Goal: Task Accomplishment & Management: Manage account settings

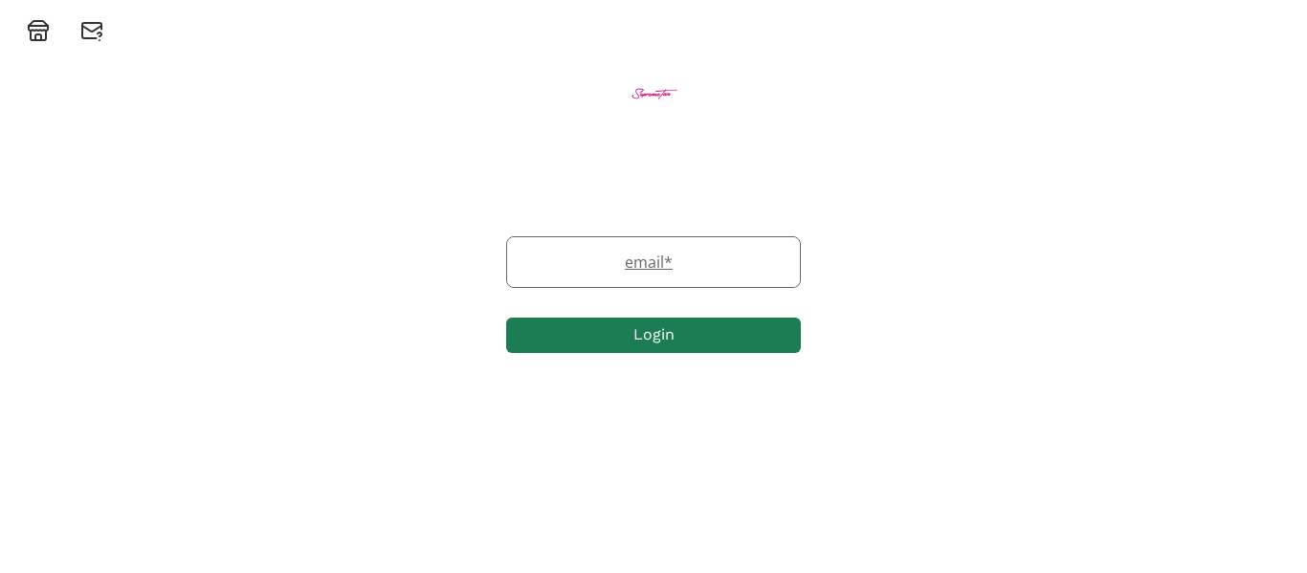
click at [618, 261] on label "email *" at bounding box center [644, 262] width 274 height 23
click at [618, 261] on input "email" at bounding box center [653, 262] width 293 height 50
type input "chloeallison54321@icloud.com"
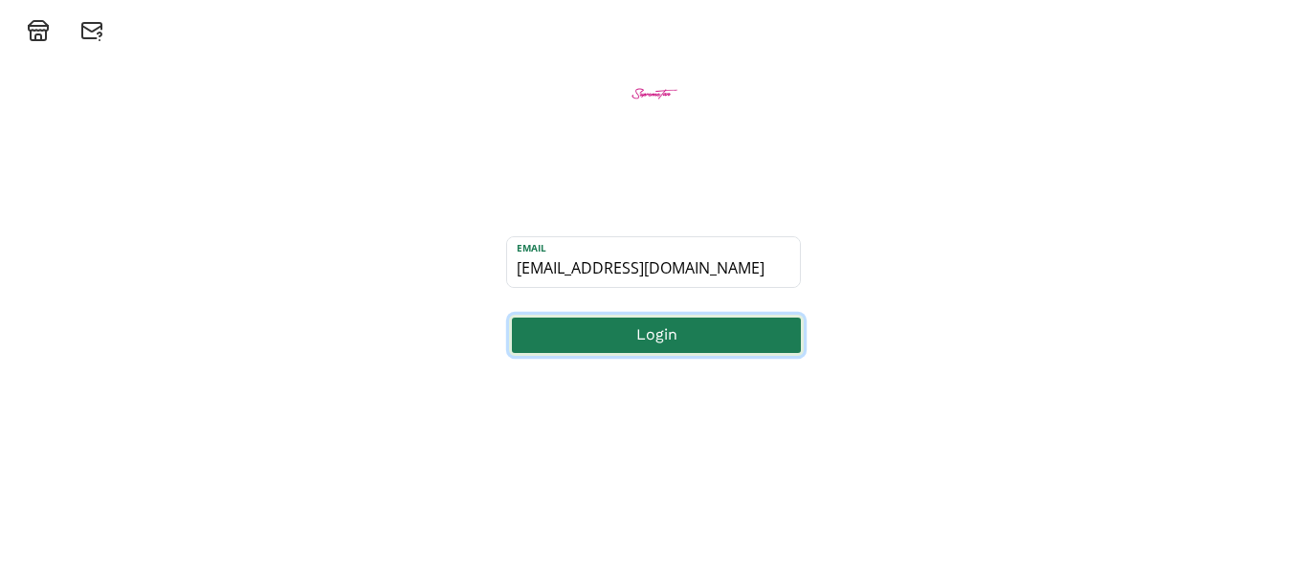
click at [664, 344] on button "Login" at bounding box center [656, 335] width 295 height 41
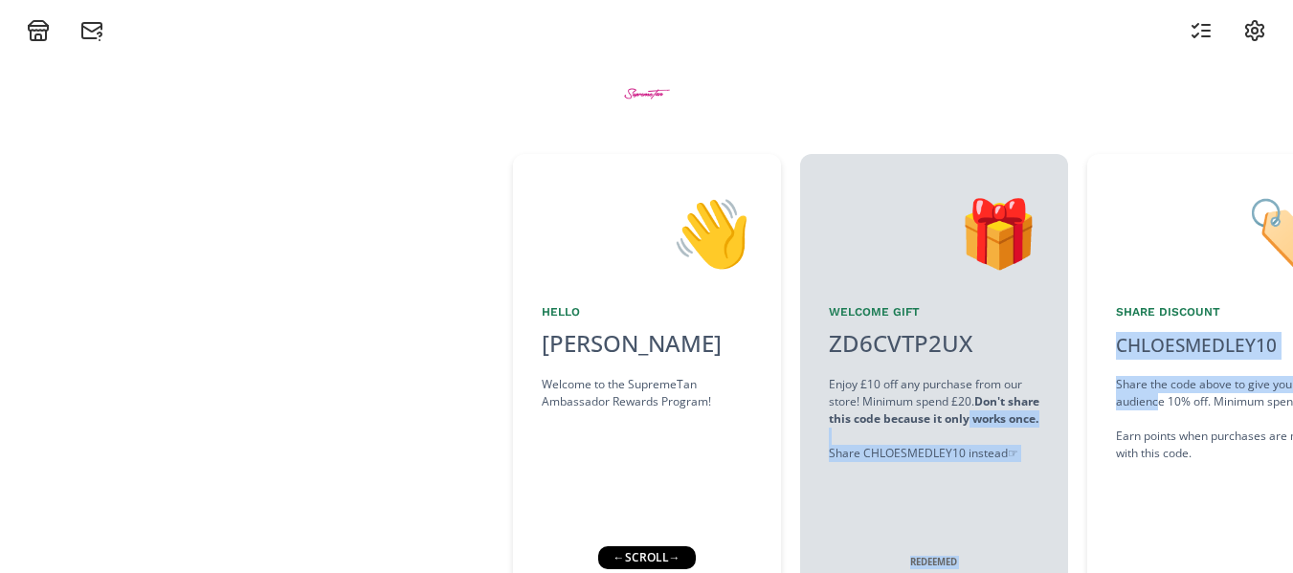
drag, startPoint x: 1157, startPoint y: 398, endPoint x: 1051, endPoint y: 423, distance: 108.1
click at [1041, 417] on div "👋 Hello [PERSON_NAME] Welcome to the SupremeTan Ambassador Rewards Program! 🎁 W…" at bounding box center [646, 369] width 1293 height 450
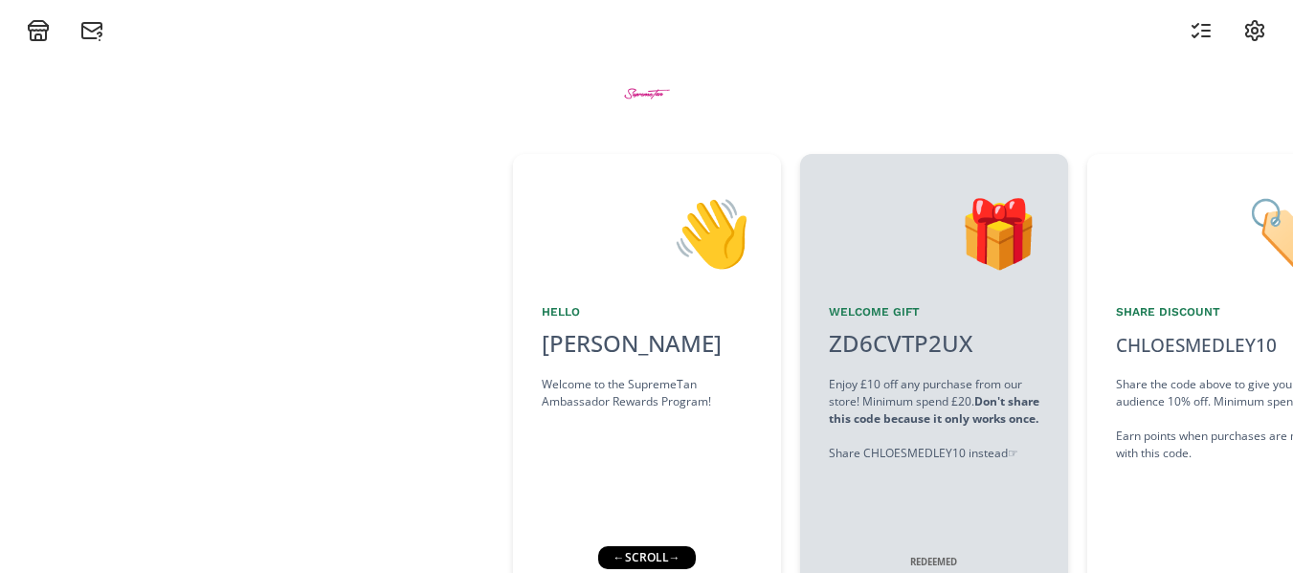
click at [1087, 431] on div "🏷️ Share Discount CHLOESMEDLEY10 click to copy Share the code above to give you…" at bounding box center [1221, 369] width 268 height 431
drag, startPoint x: 1133, startPoint y: 323, endPoint x: 1049, endPoint y: 332, distance: 84.6
click at [1049, 332] on div "👋 Hello [PERSON_NAME] Welcome to the SupremeTan Ambassador Rewards Program! 🎁 W…" at bounding box center [646, 369] width 1293 height 450
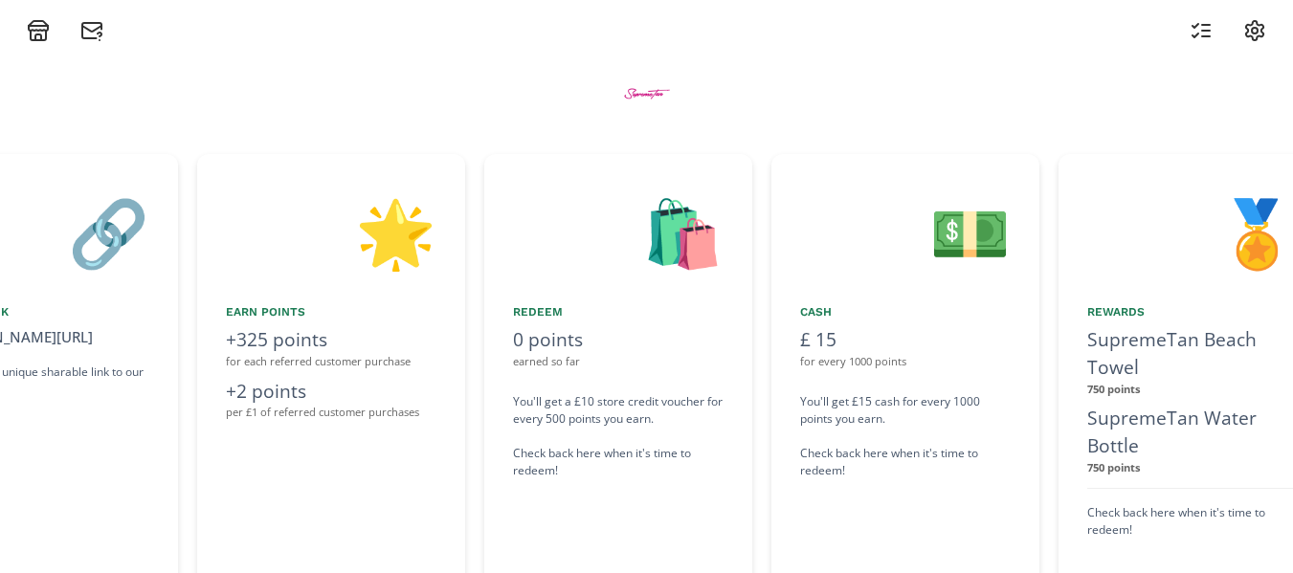
drag, startPoint x: 1238, startPoint y: 236, endPoint x: 732, endPoint y: 266, distance: 507.0
click at [733, 266] on div "👋 Hello [PERSON_NAME] Welcome to the SupremeTan Ambassador Rewards Program! 🎁 W…" at bounding box center [646, 369] width 1293 height 450
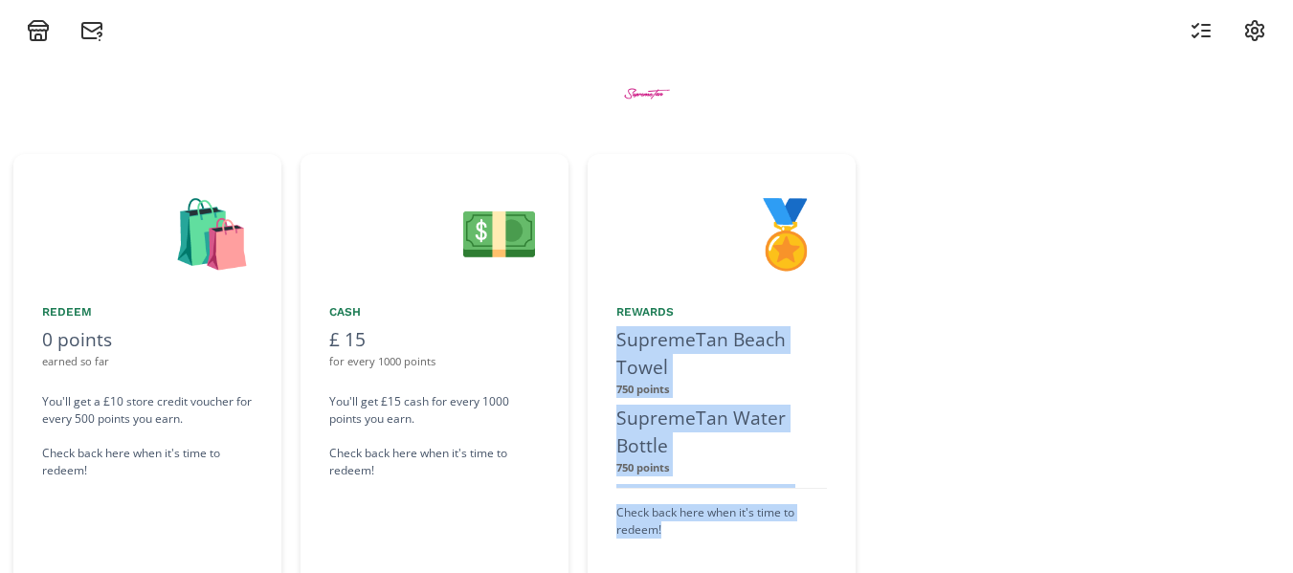
scroll to position [0, 1940]
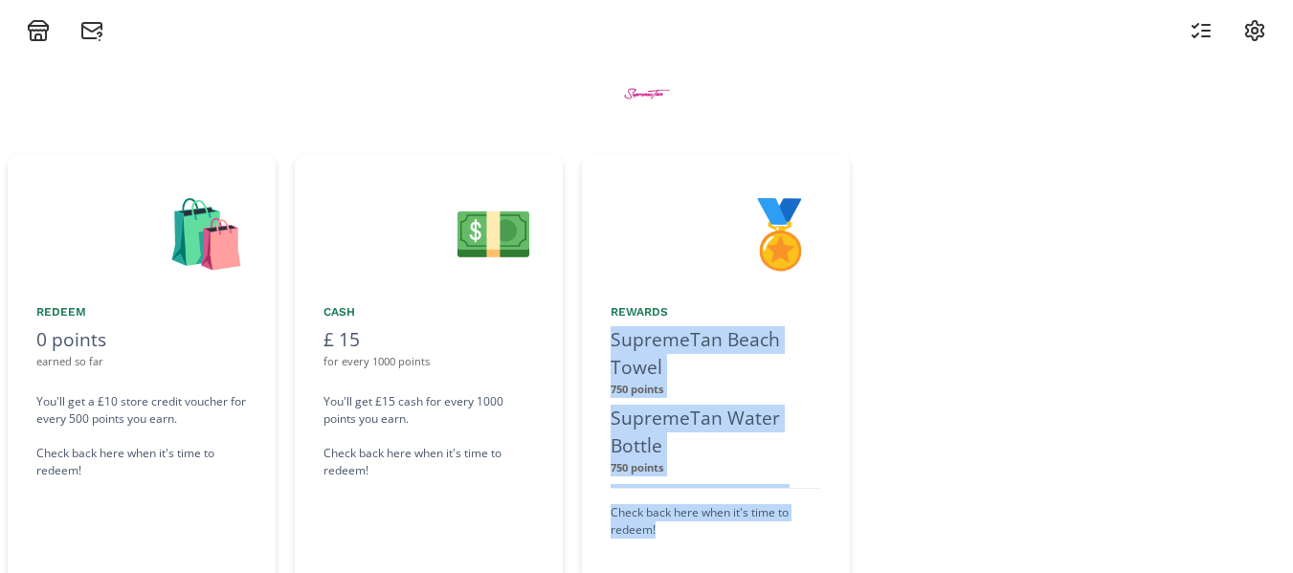
drag, startPoint x: 999, startPoint y: 342, endPoint x: 873, endPoint y: 330, distance: 126.8
click at [873, 330] on div "👋 Hello [PERSON_NAME] Welcome to the SupremeTan Ambassador Rewards Program! 🎁 W…" at bounding box center [646, 369] width 1293 height 450
click at [987, 343] on div at bounding box center [1125, 369] width 513 height 431
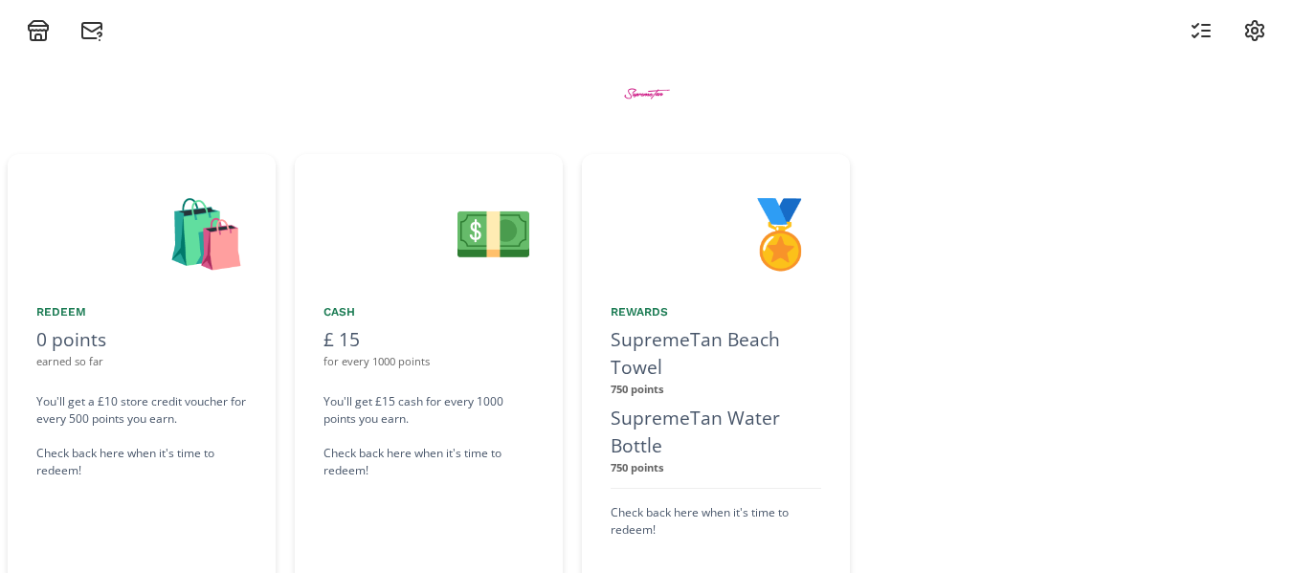
scroll to position [0, 2028]
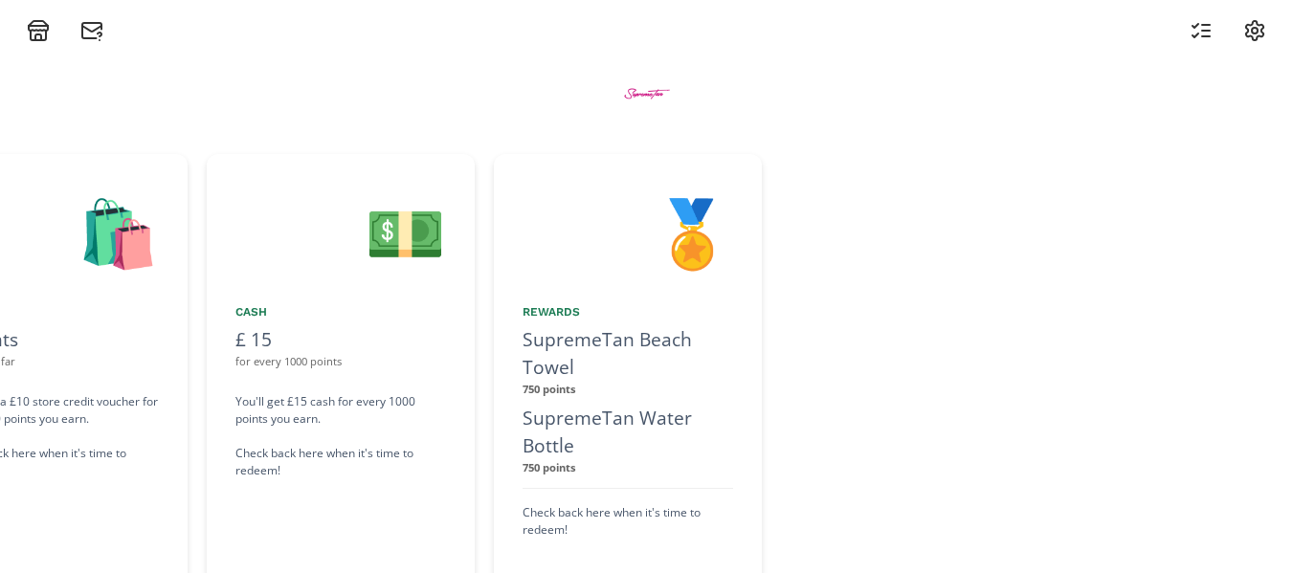
drag, startPoint x: 798, startPoint y: 339, endPoint x: 755, endPoint y: 337, distance: 43.1
click at [755, 337] on div "🏅 Rewards SupremeTan Beach Towel 750 points SupremeTan Water Bottle 750 points …" at bounding box center [628, 369] width 268 height 431
click at [1002, 366] on div at bounding box center [1037, 369] width 513 height 431
click at [1201, 33] on icon at bounding box center [1200, 30] width 23 height 23
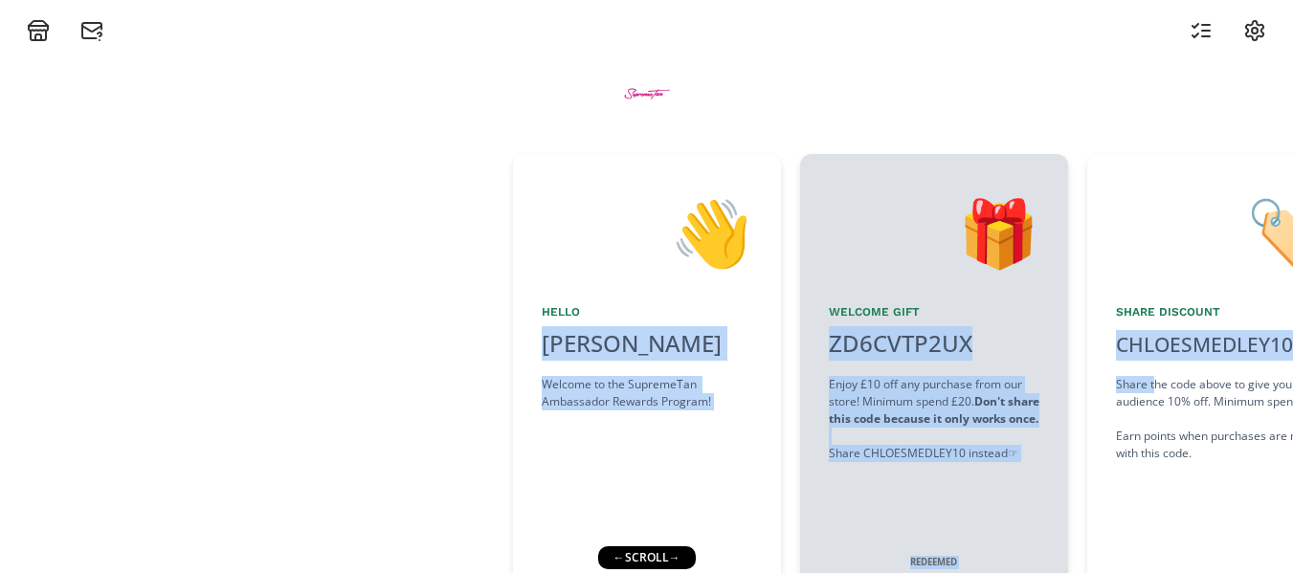
drag, startPoint x: 1156, startPoint y: 391, endPoint x: 458, endPoint y: 262, distance: 709.3
click at [472, 266] on div "👋 Hello [PERSON_NAME] Welcome to the SupremeTan Ambassador Rewards Program! 🎁 W…" at bounding box center [646, 369] width 1293 height 450
click at [836, 312] on div "Welcome Gift" at bounding box center [934, 311] width 210 height 17
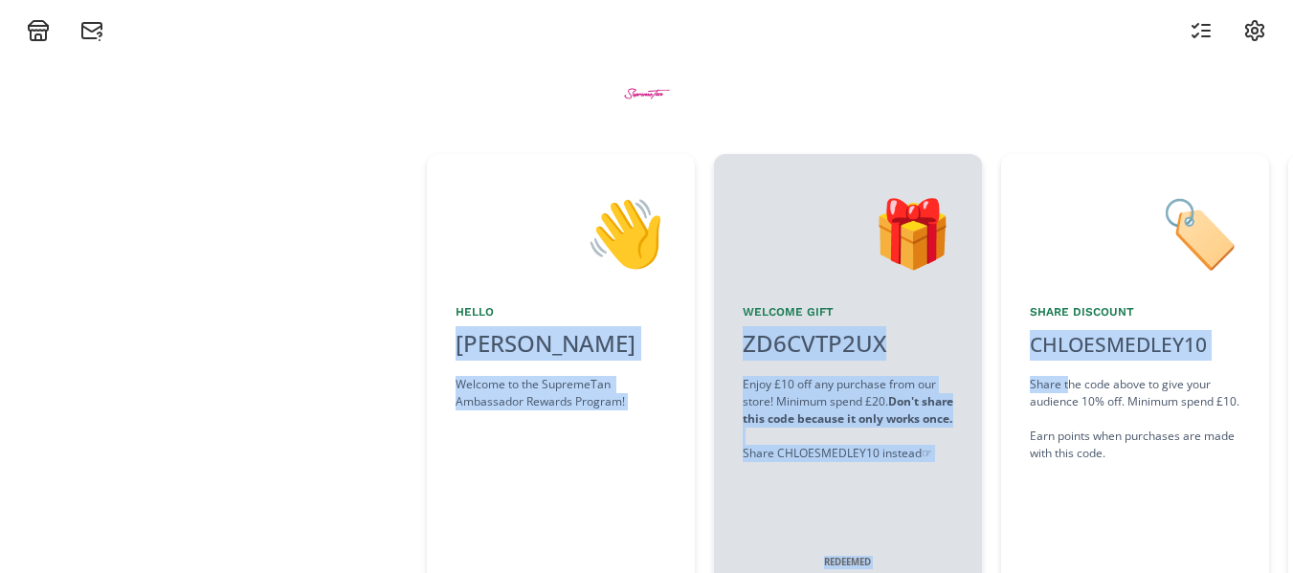
click at [659, 350] on div "[PERSON_NAME]" at bounding box center [560, 343] width 210 height 34
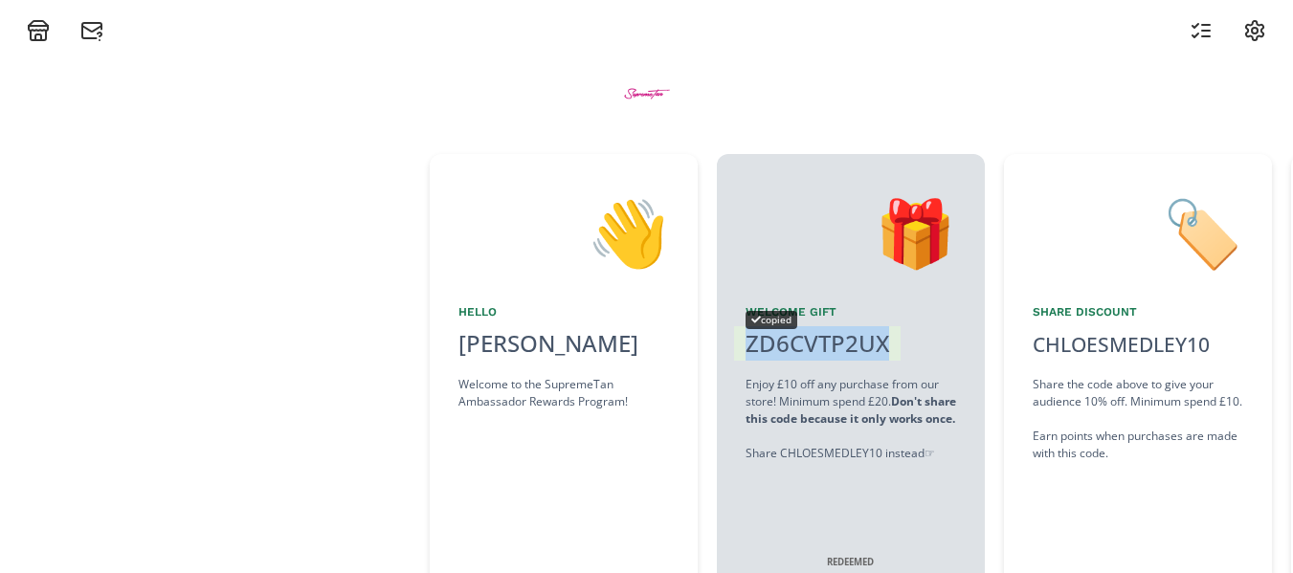
click at [881, 334] on div "ZD6CVTP2UX copied" at bounding box center [817, 343] width 166 height 34
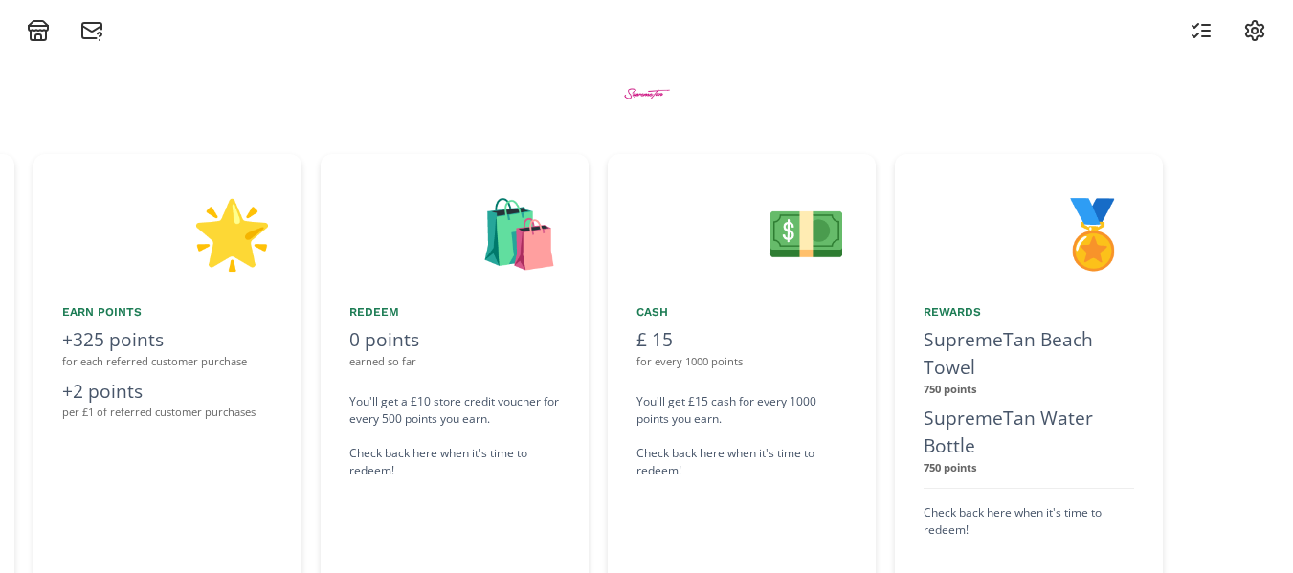
scroll to position [0, 2028]
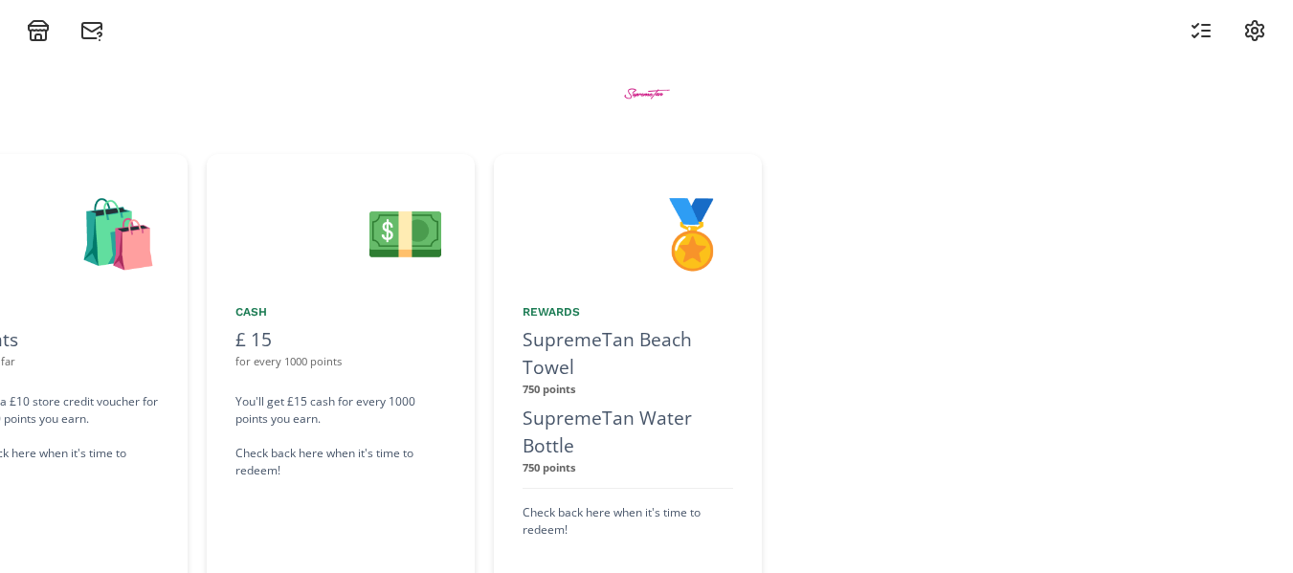
drag, startPoint x: 1166, startPoint y: 376, endPoint x: 338, endPoint y: 358, distance: 828.8
click at [340, 359] on div "👋 Hello Chloe Smedley Welcome to the SupremeTan Ambassador Rewards Program! 🎁 W…" at bounding box center [646, 369] width 1293 height 450
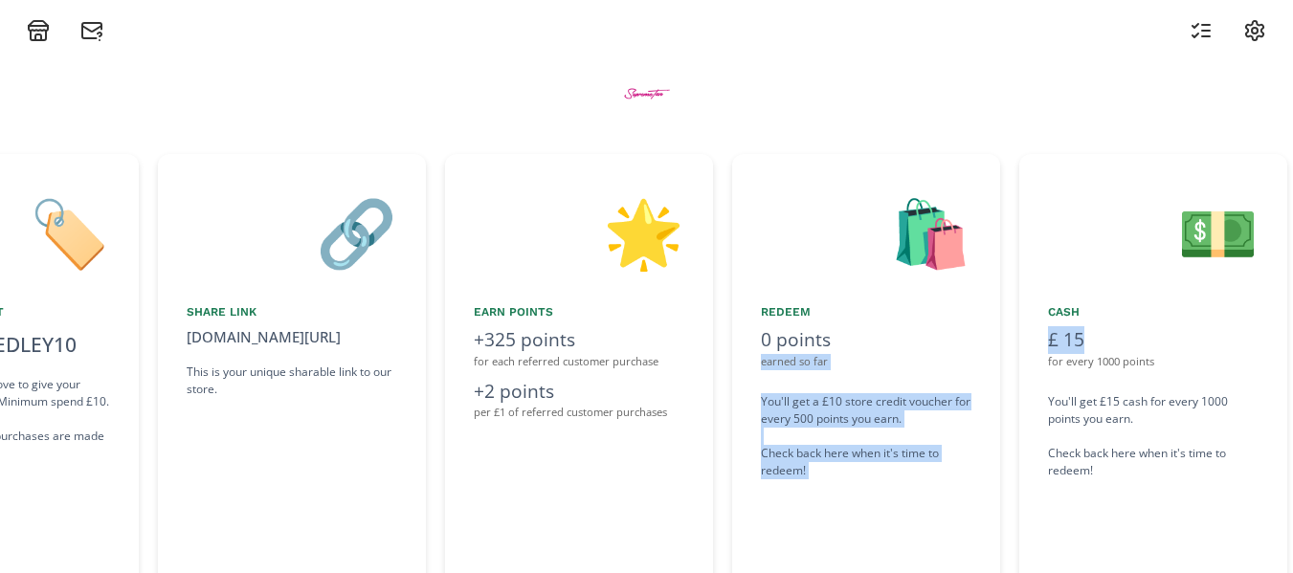
scroll to position [0, 1225]
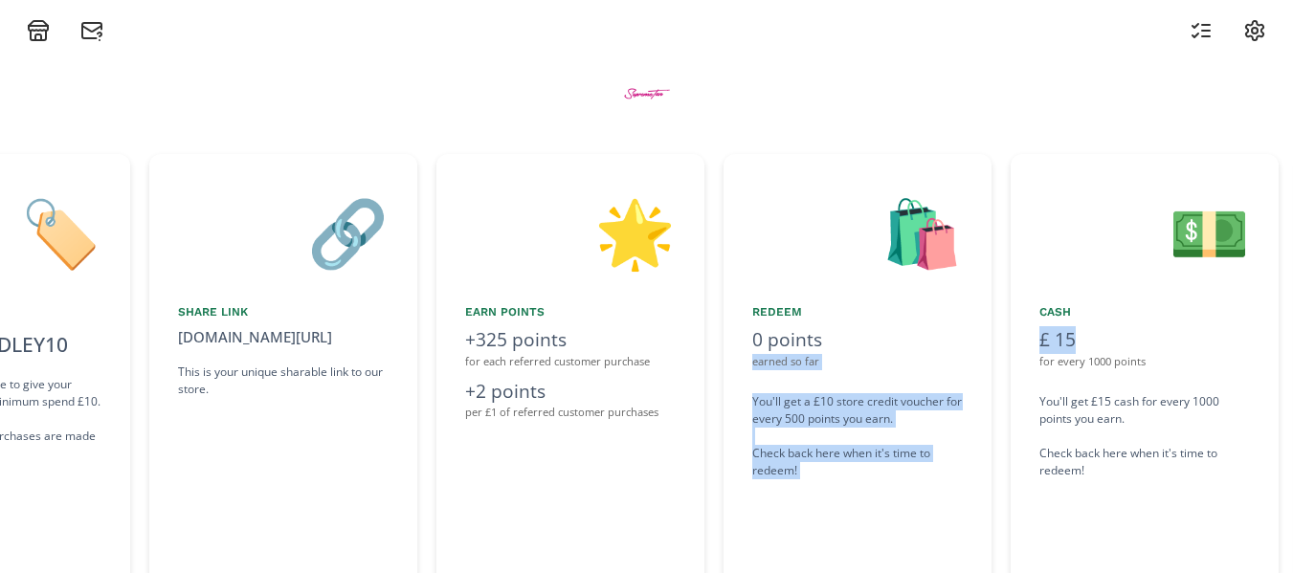
drag, startPoint x: 540, startPoint y: 350, endPoint x: 735, endPoint y: 375, distance: 196.8
click at [735, 375] on div "👋 Hello [PERSON_NAME] Welcome to the SupremeTan Ambassador Rewards Program! 🎁 W…" at bounding box center [646, 369] width 1293 height 450
click at [860, 377] on div "🛍️ Redeem 0 points earned so far You'll get a £10 store credit voucher for ever…" at bounding box center [857, 369] width 268 height 431
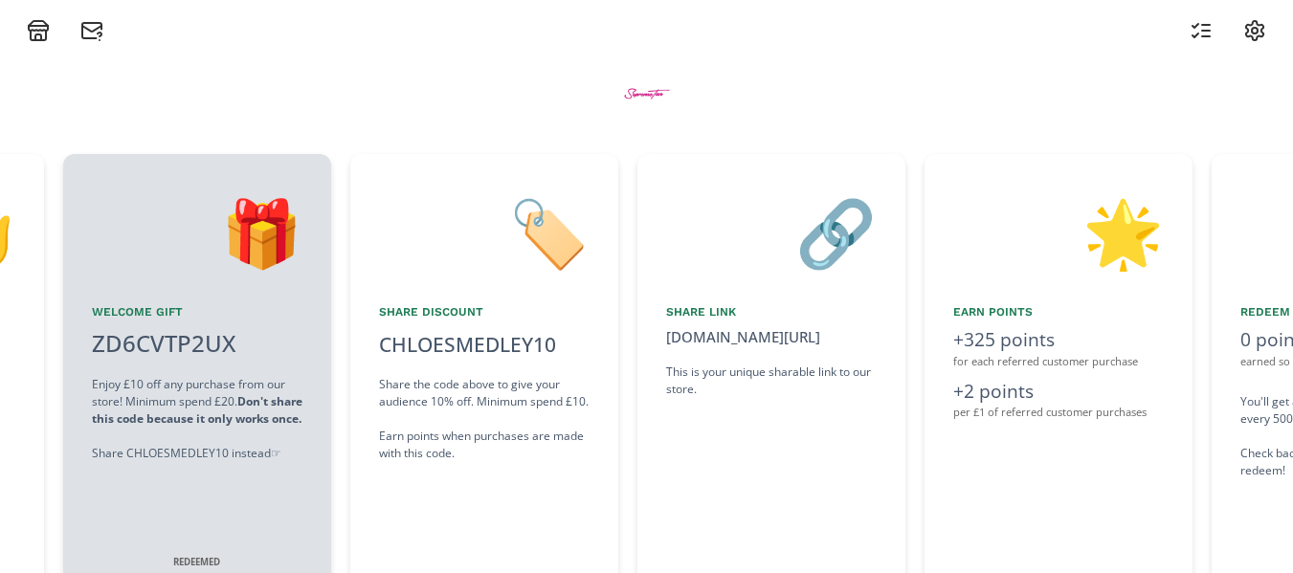
scroll to position [0, 642]
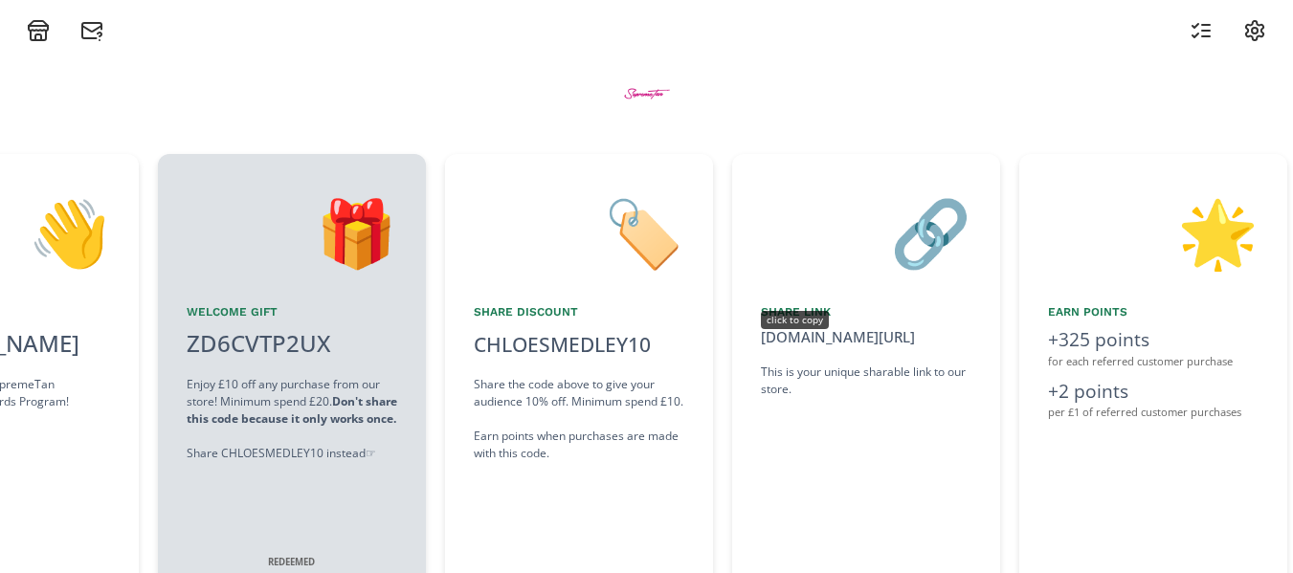
drag, startPoint x: 665, startPoint y: 312, endPoint x: 859, endPoint y: 355, distance: 198.9
click at [859, 355] on div "👋 Hello [PERSON_NAME] Welcome to the SupremeTan Ambassador Rewards Program! 🎁 W…" at bounding box center [646, 369] width 1293 height 450
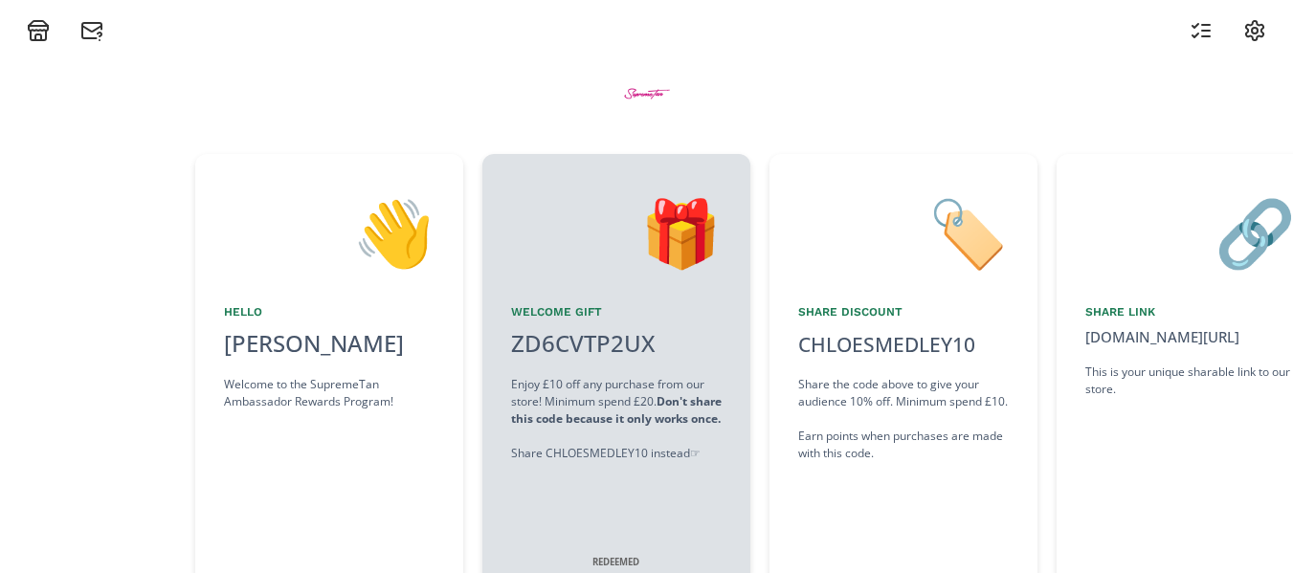
scroll to position [0, 303]
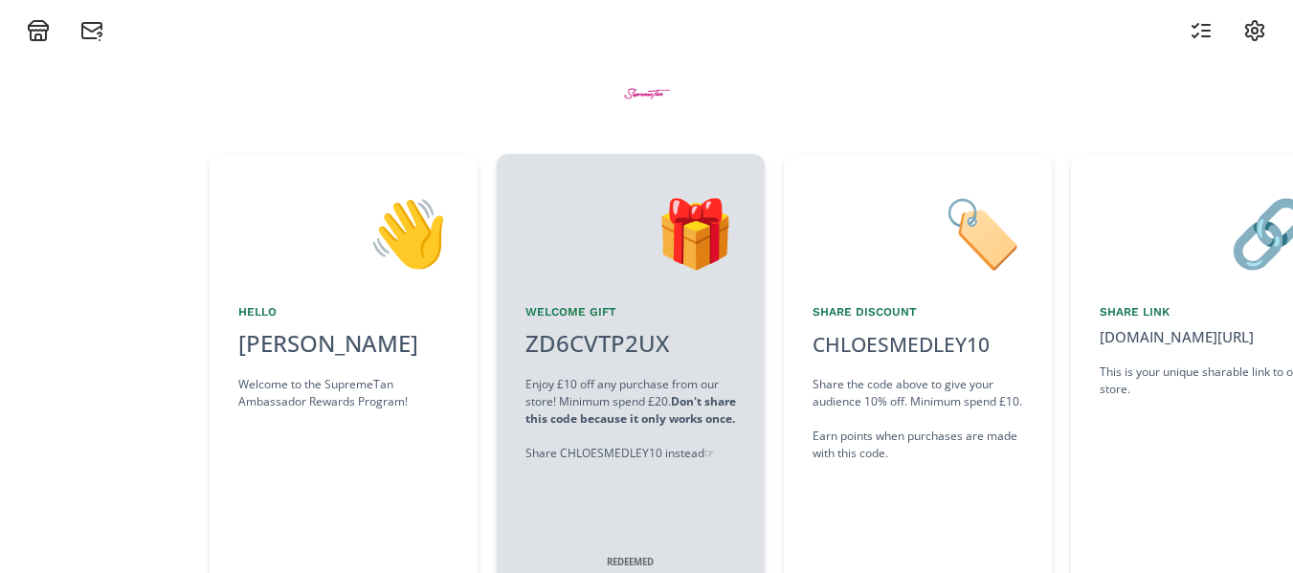
drag, startPoint x: 124, startPoint y: 371, endPoint x: 237, endPoint y: 416, distance: 121.5
click at [237, 416] on div "👋 Hello Chloe Smedley Welcome to the SupremeTan Ambassador Rewards Program!" at bounding box center [344, 369] width 268 height 431
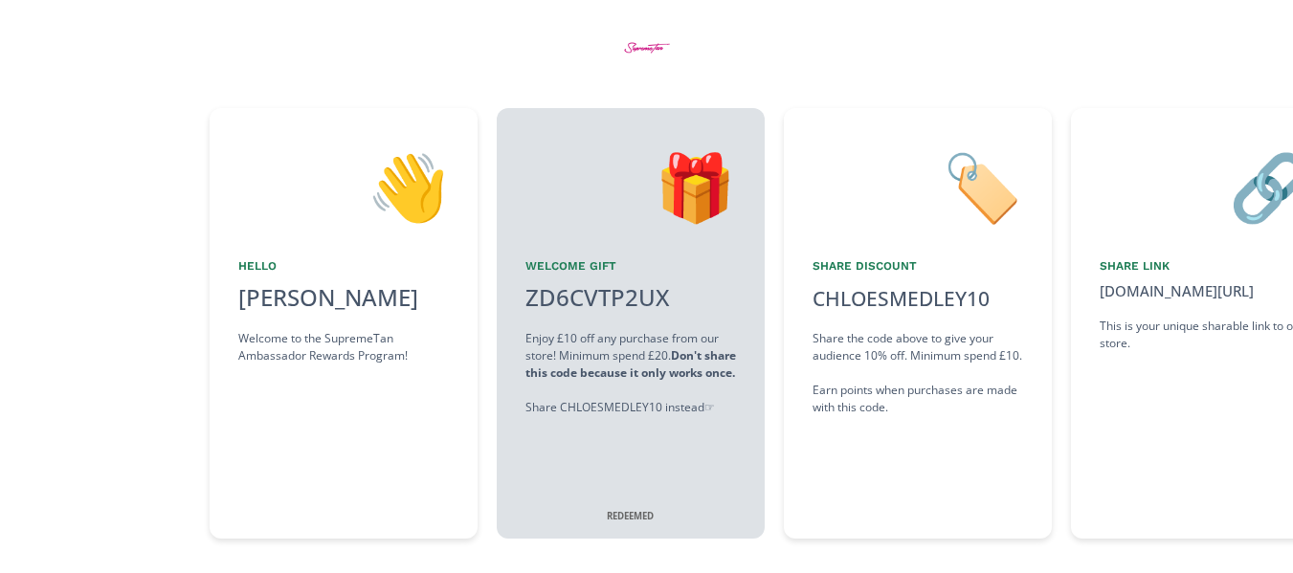
scroll to position [69, 0]
